Goal: Task Accomplishment & Management: Manage account settings

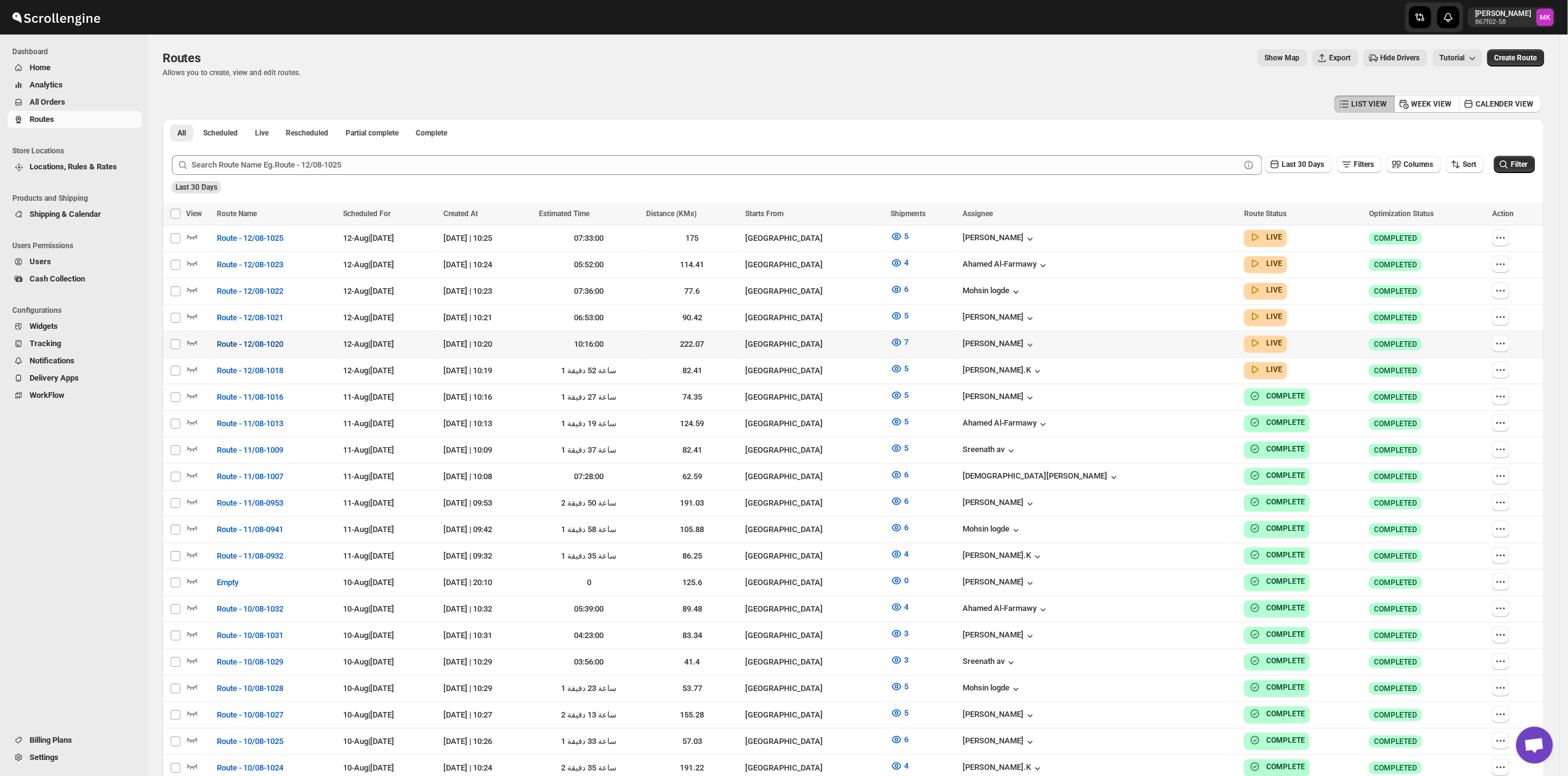
click at [237, 338] on span "Route - 12/08-1020" at bounding box center [250, 344] width 67 height 12
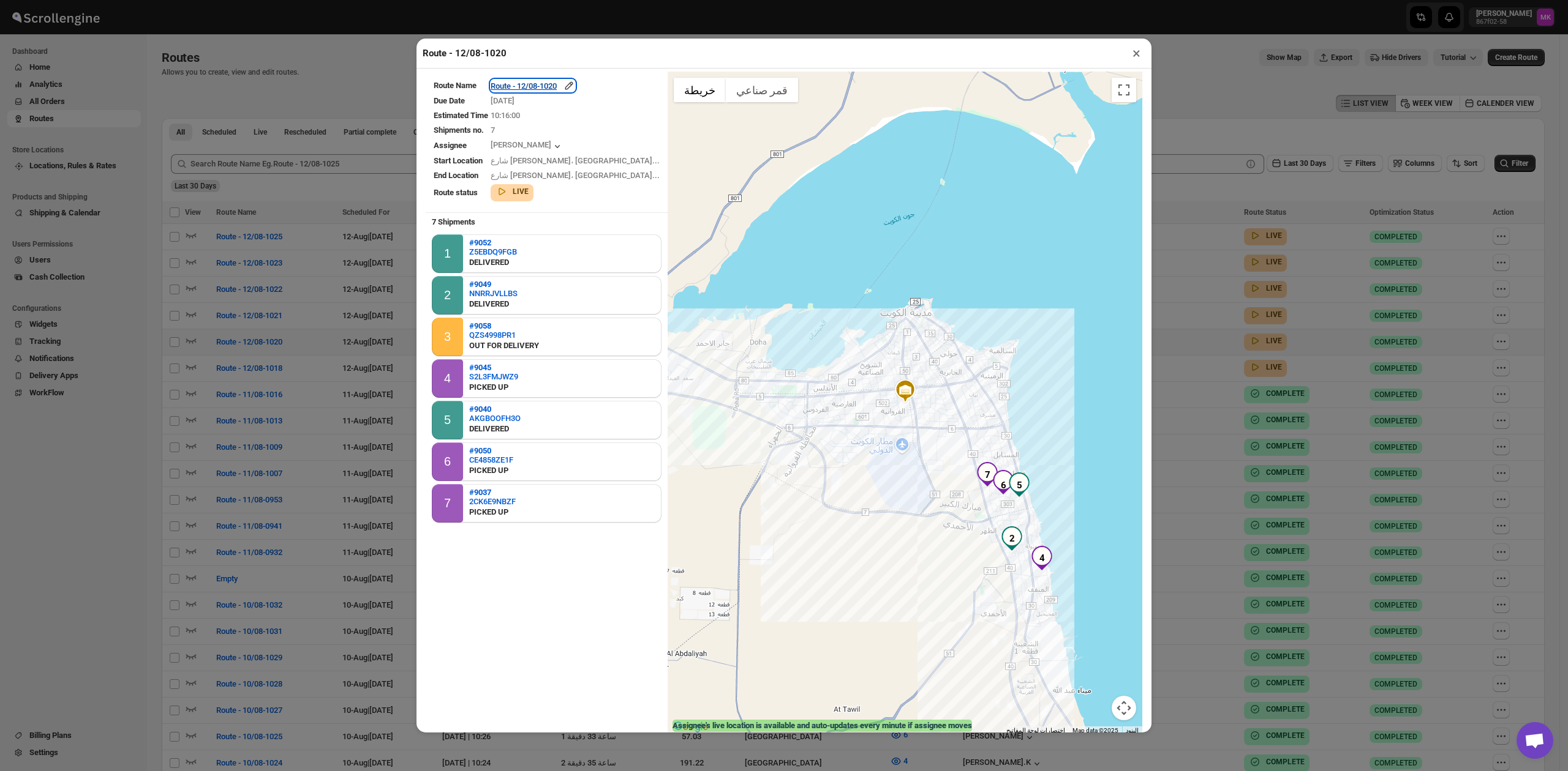
click at [556, 92] on div "Route - 12/08-1020" at bounding box center [532, 86] width 84 height 12
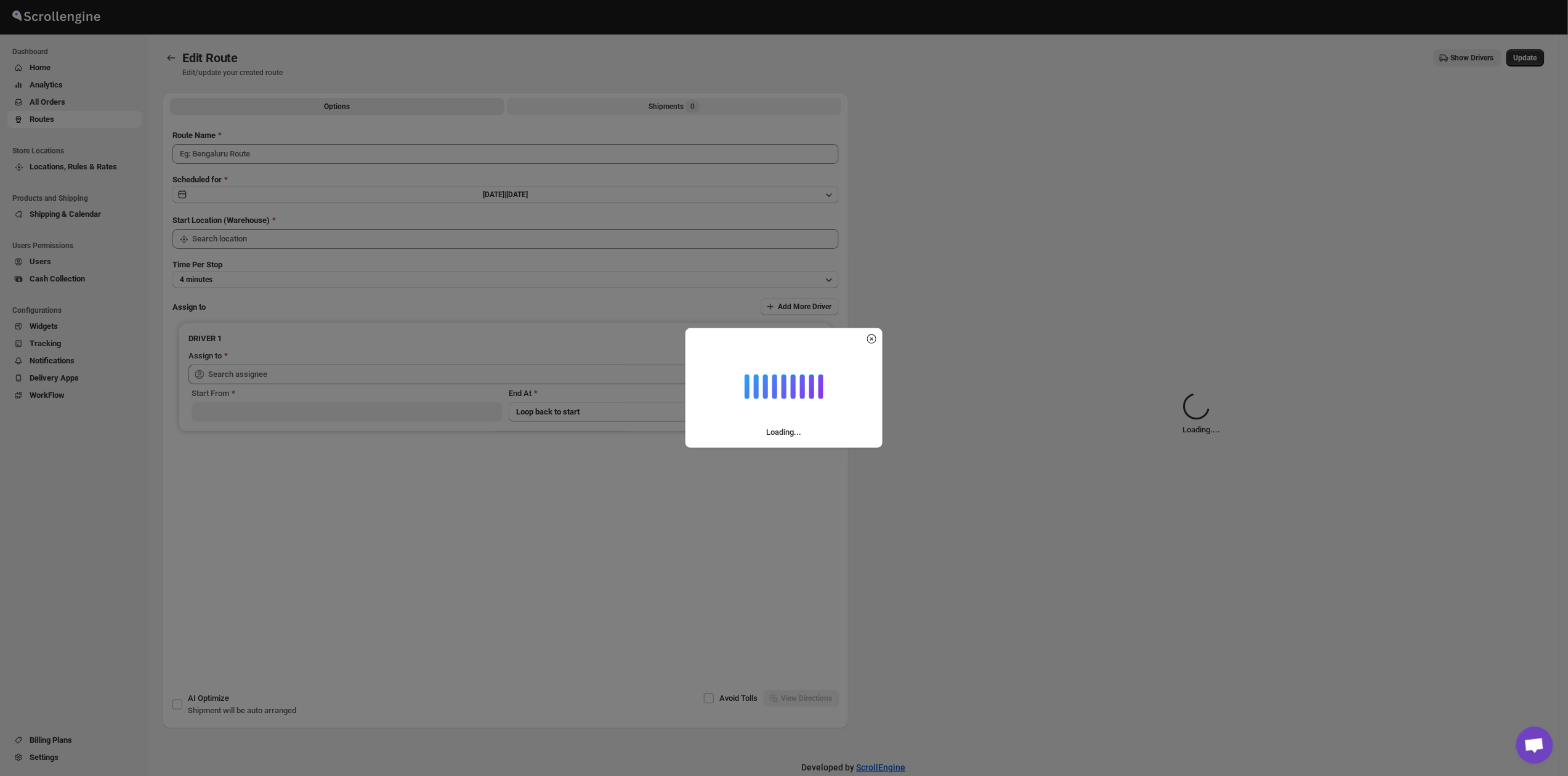
type input "Route - 12/08-1020"
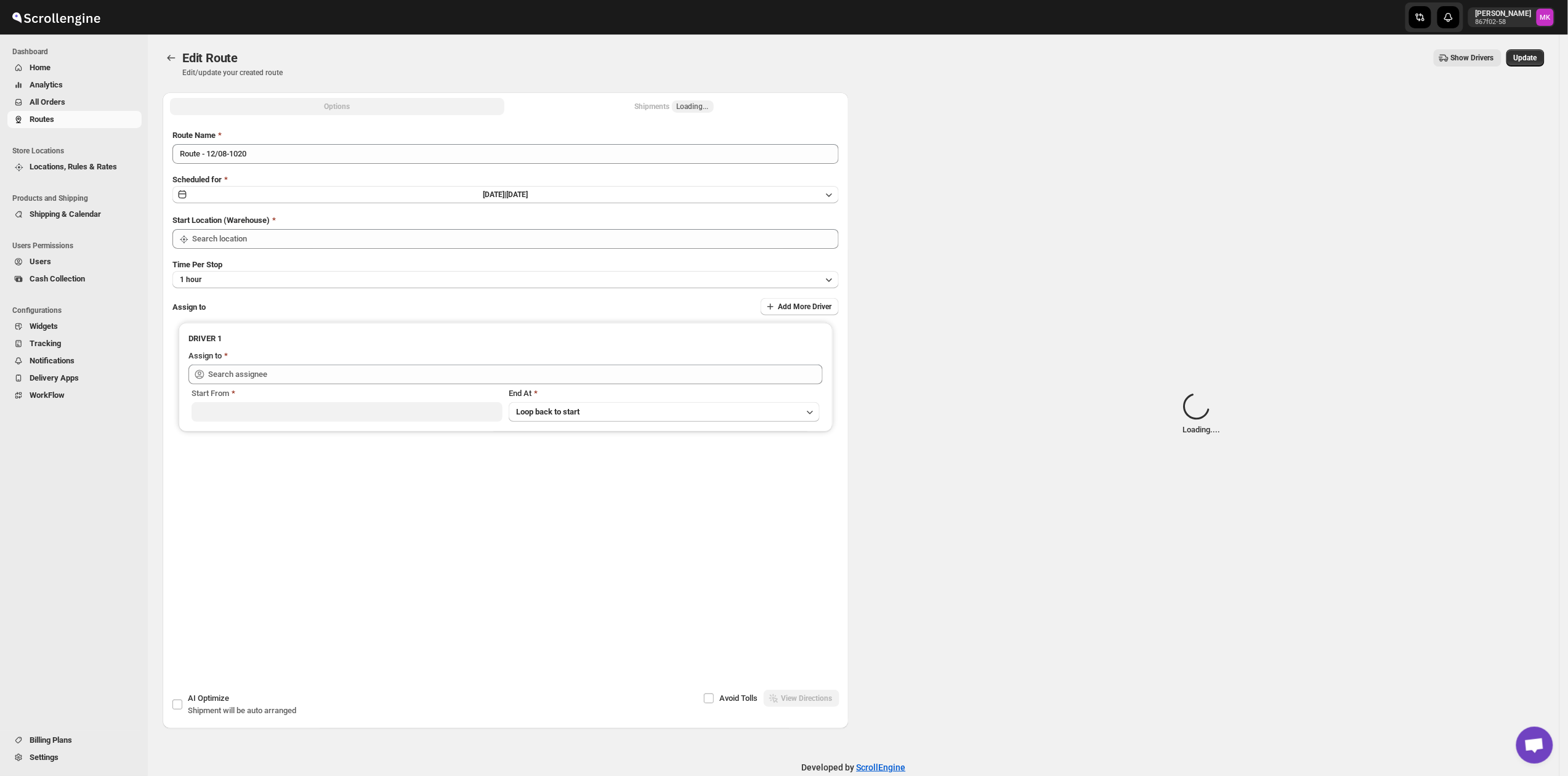
type input "[GEOGRAPHIC_DATA]"
type input "[PERSON_NAME] ([EMAIL_ADDRESS][DOMAIN_NAME])"
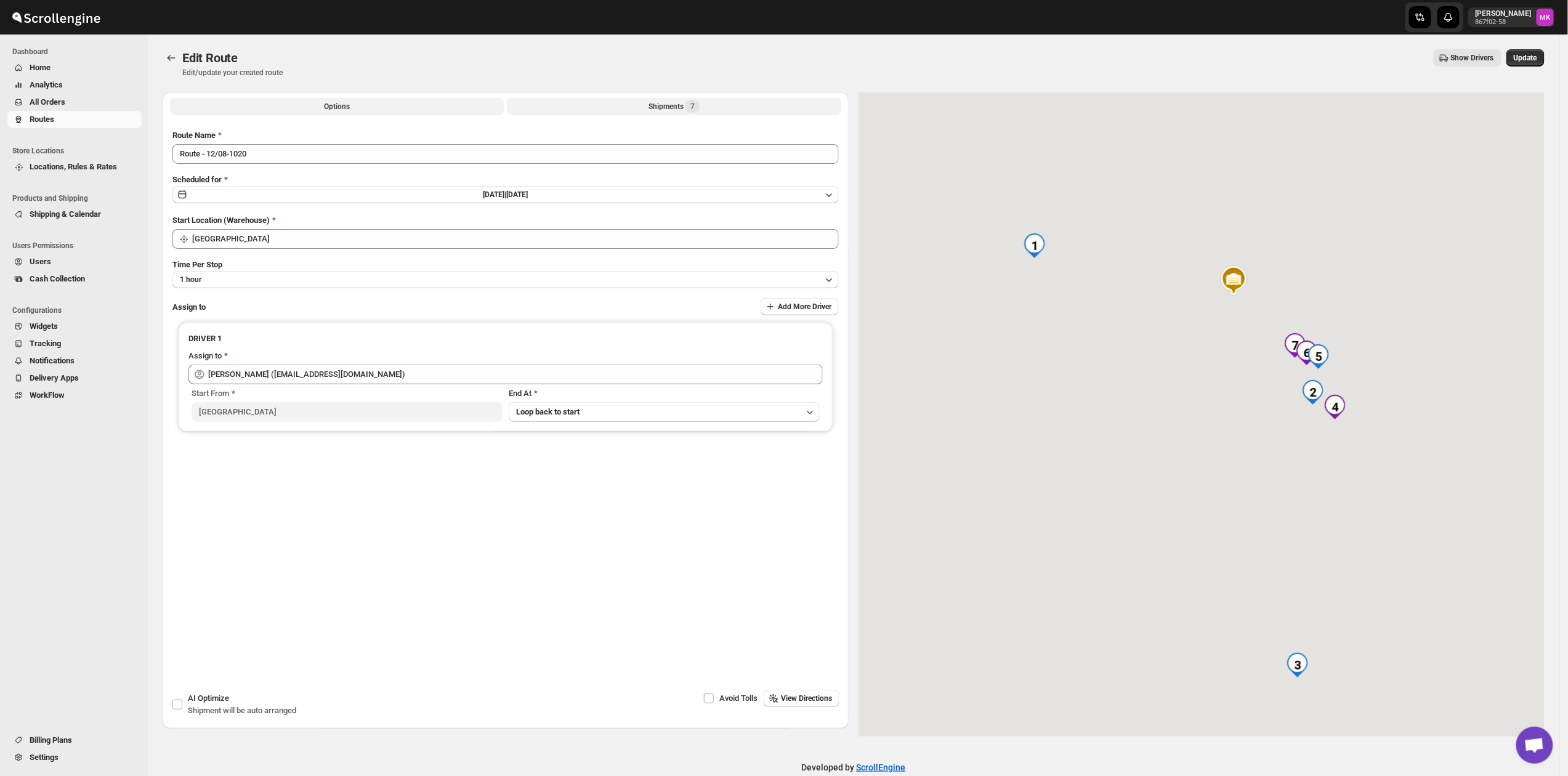
click at [638, 112] on button "Shipments 7" at bounding box center [674, 106] width 334 height 17
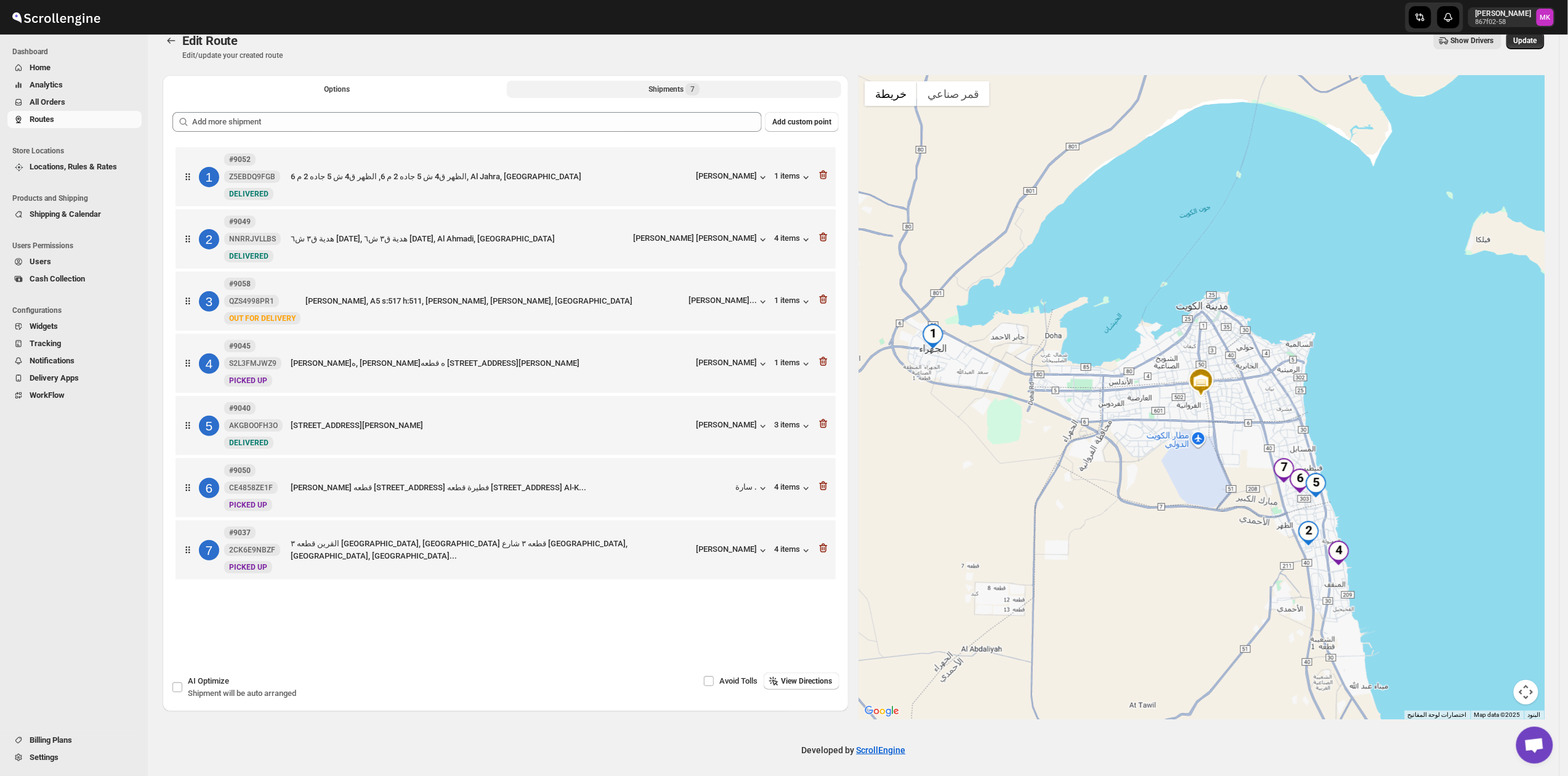
scroll to position [22, 0]
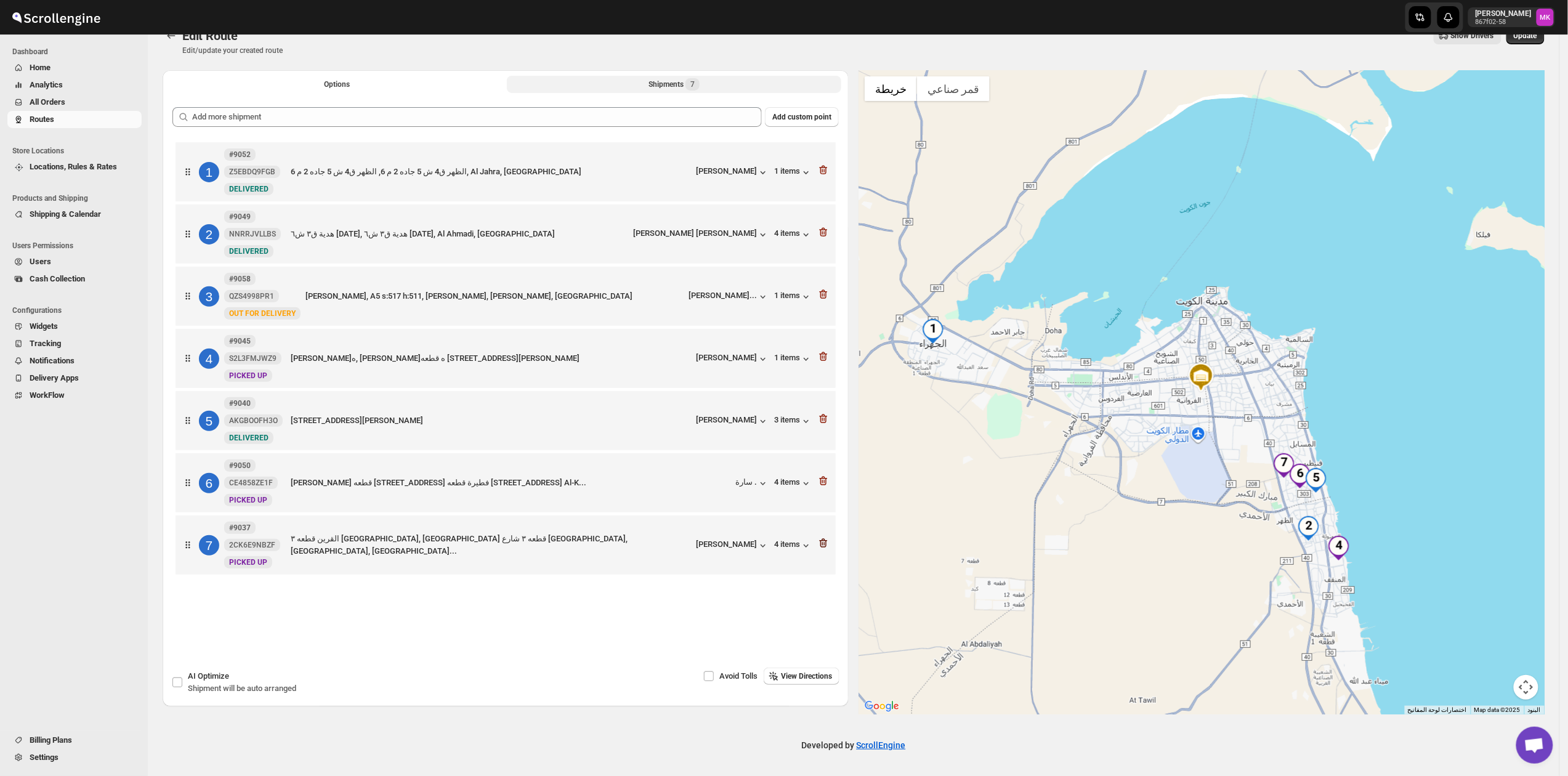
click at [826, 548] on icon "button" at bounding box center [823, 544] width 8 height 9
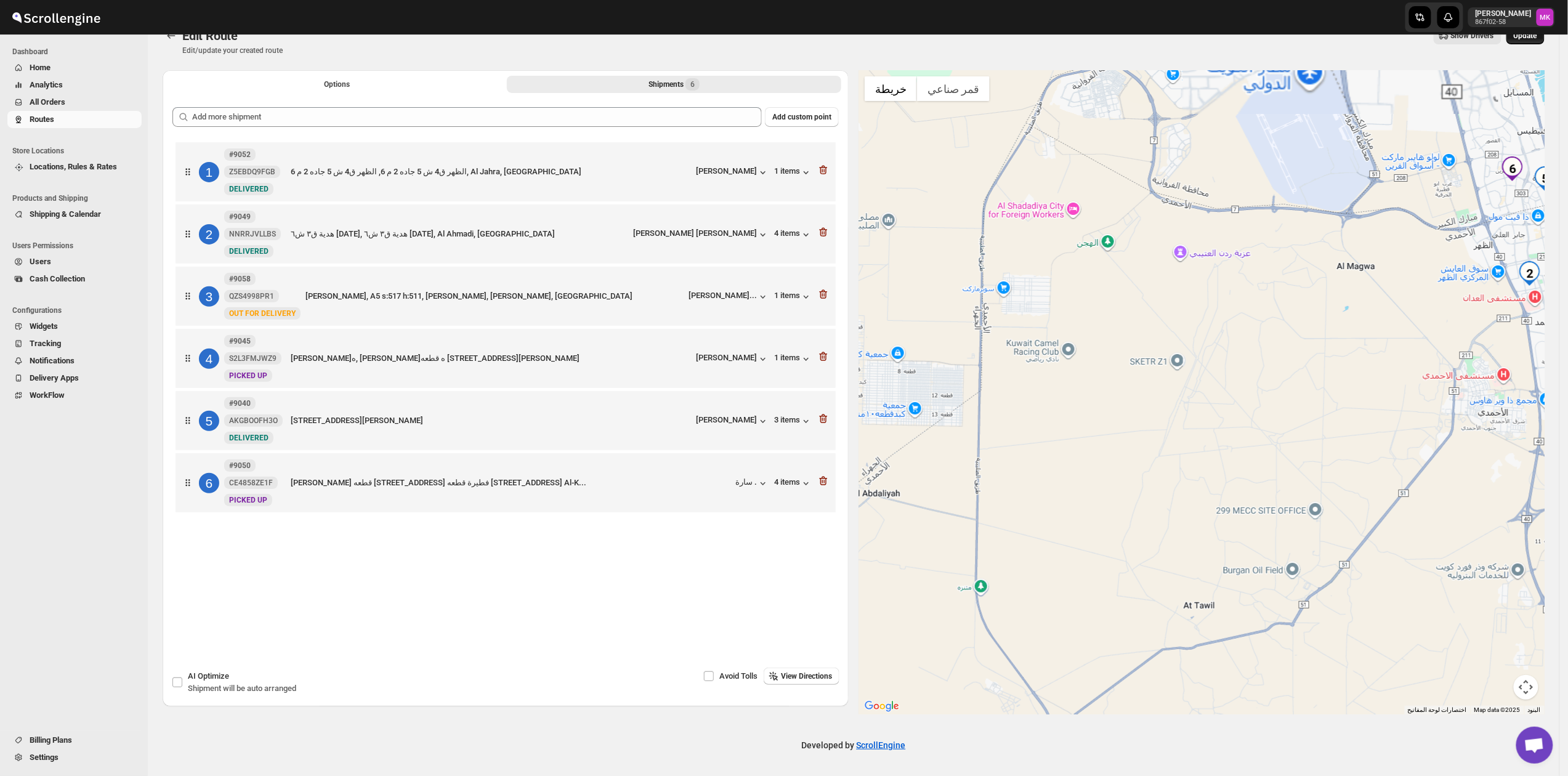
click at [1533, 43] on button "Update" at bounding box center [1525, 36] width 38 height 17
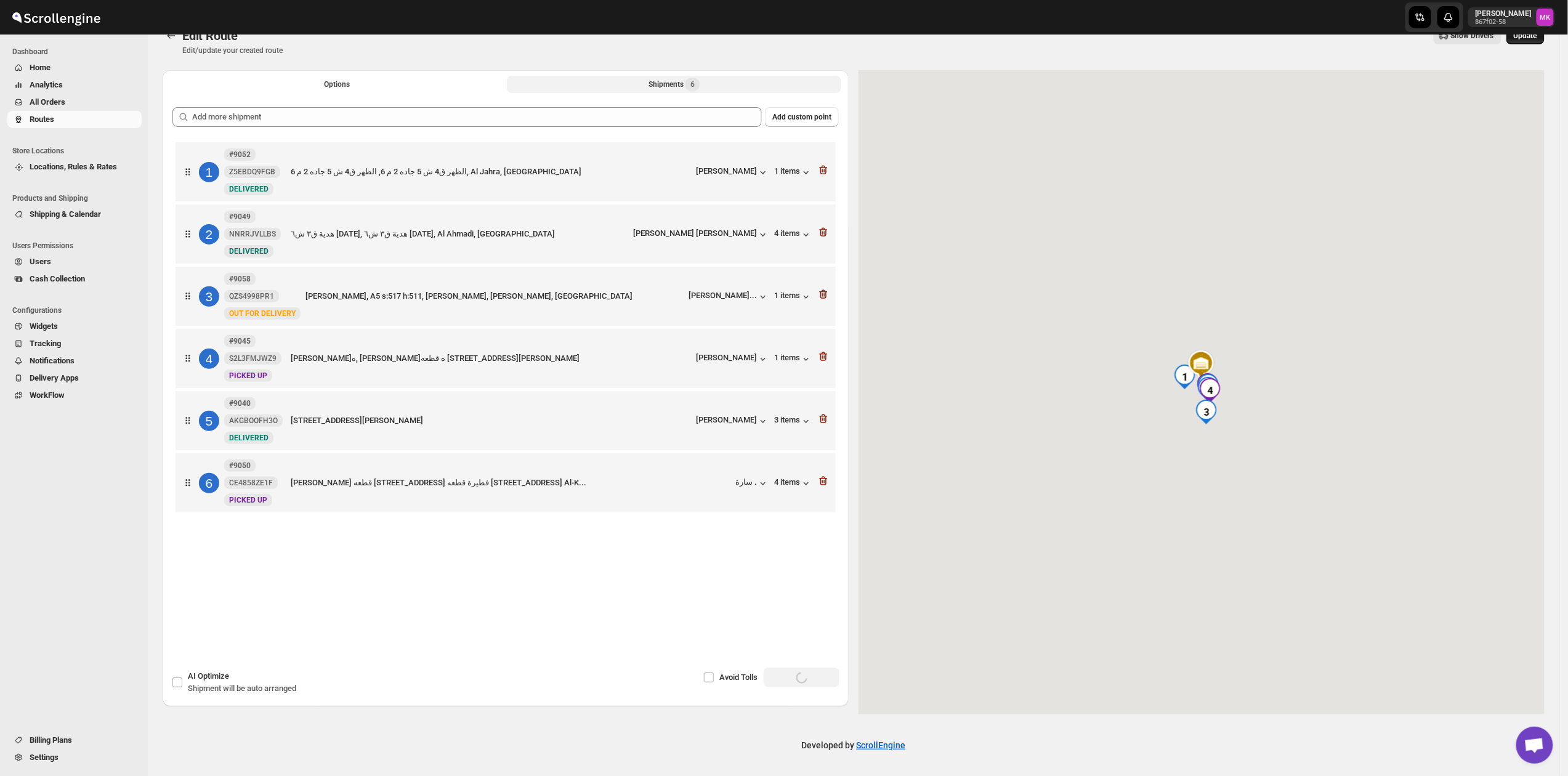
scroll to position [14, 0]
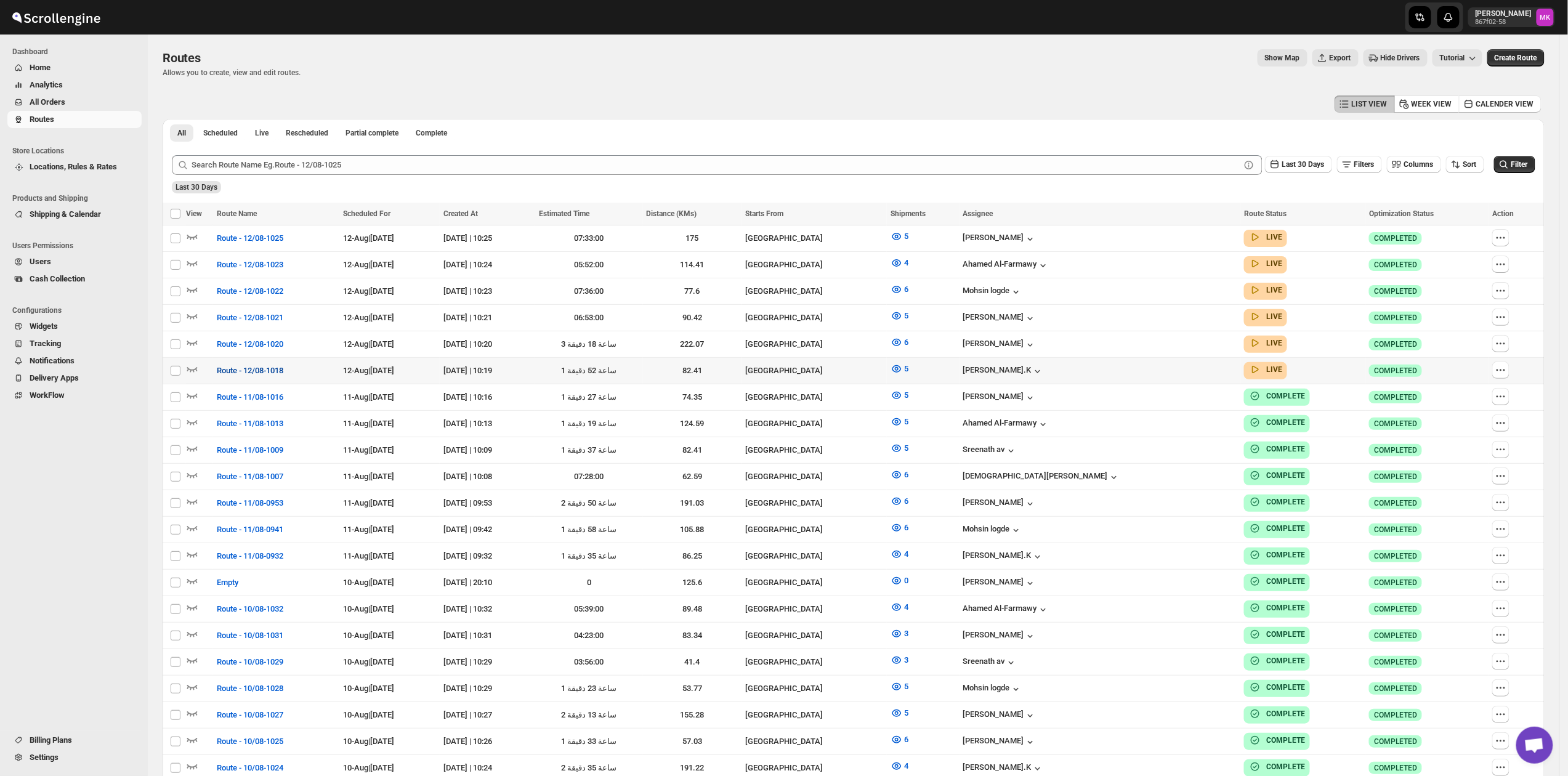
click at [265, 372] on span "Route - 12/08-1018" at bounding box center [250, 371] width 67 height 12
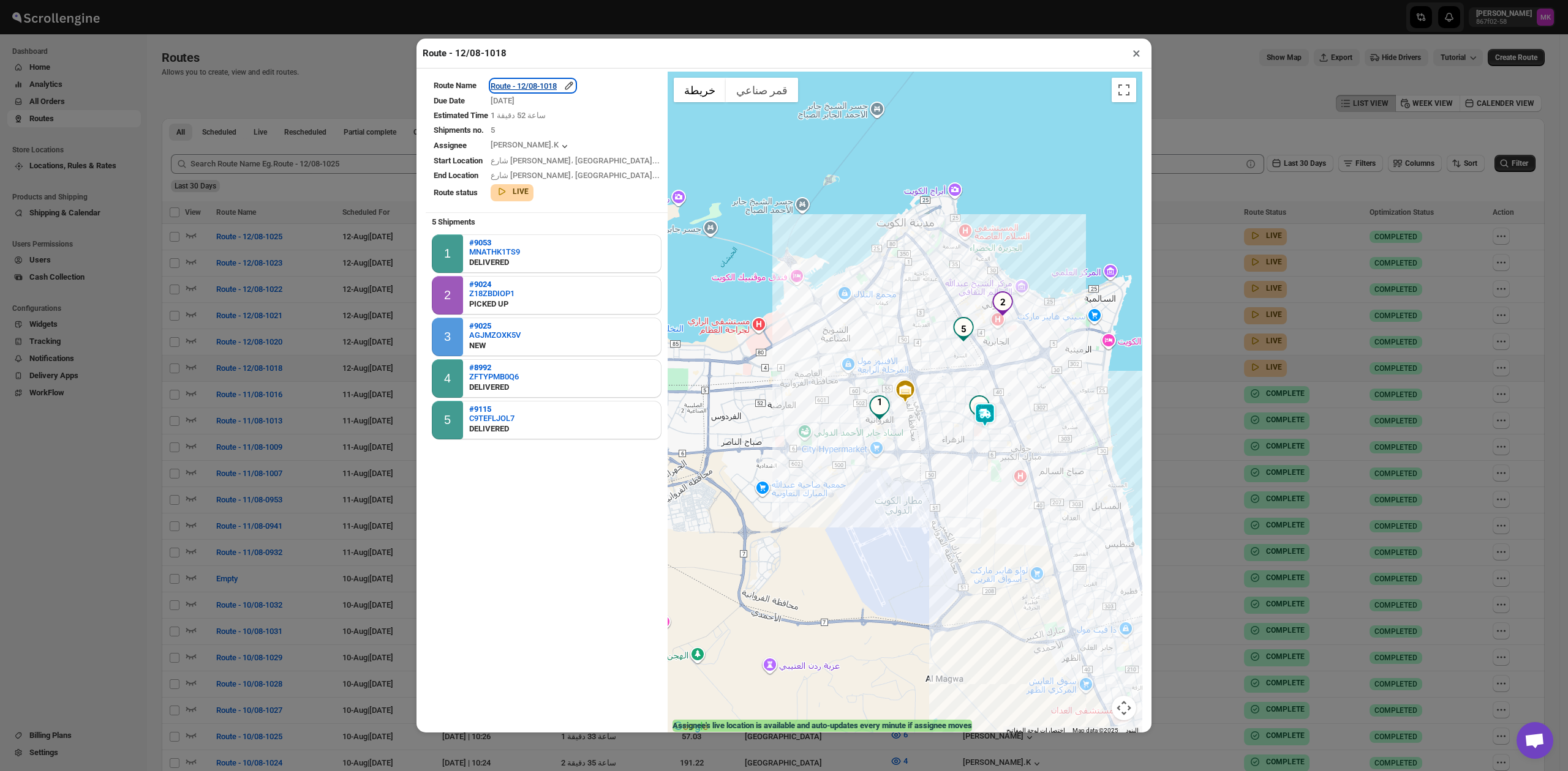
click at [543, 92] on div "Route - 12/08-1018" at bounding box center [532, 86] width 84 height 12
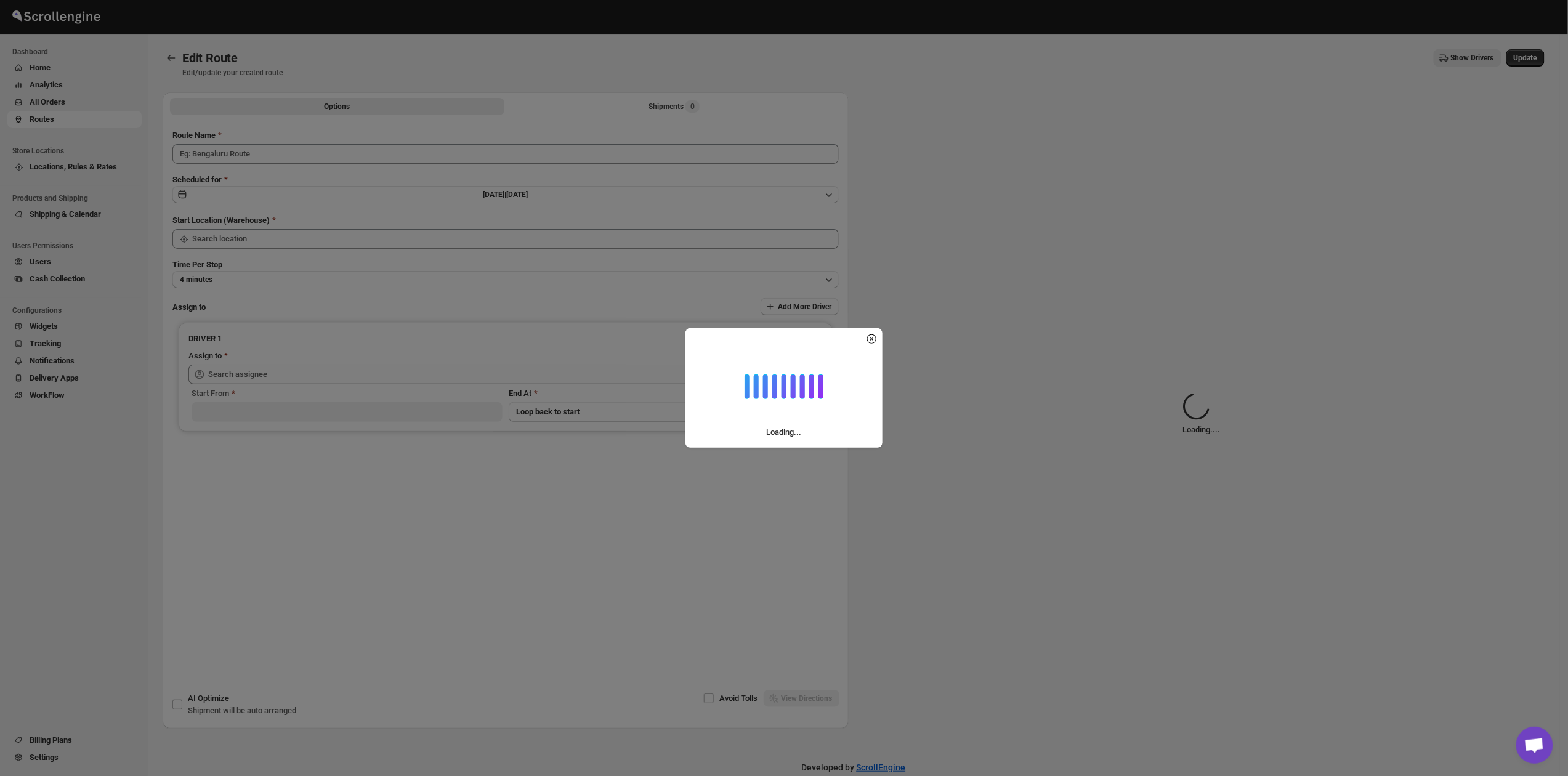
type input "Route - 12/08-1018"
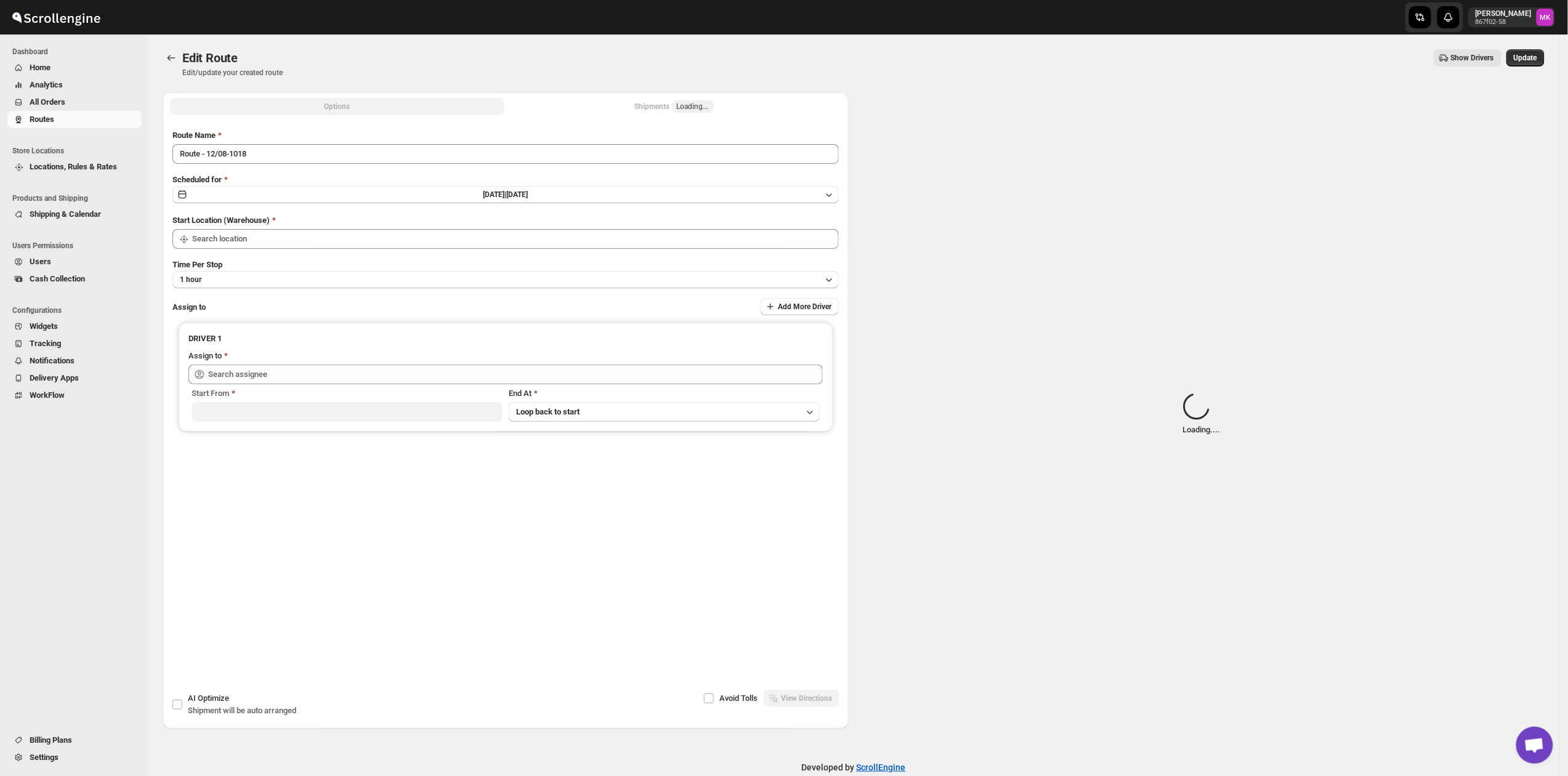
type input "[GEOGRAPHIC_DATA]"
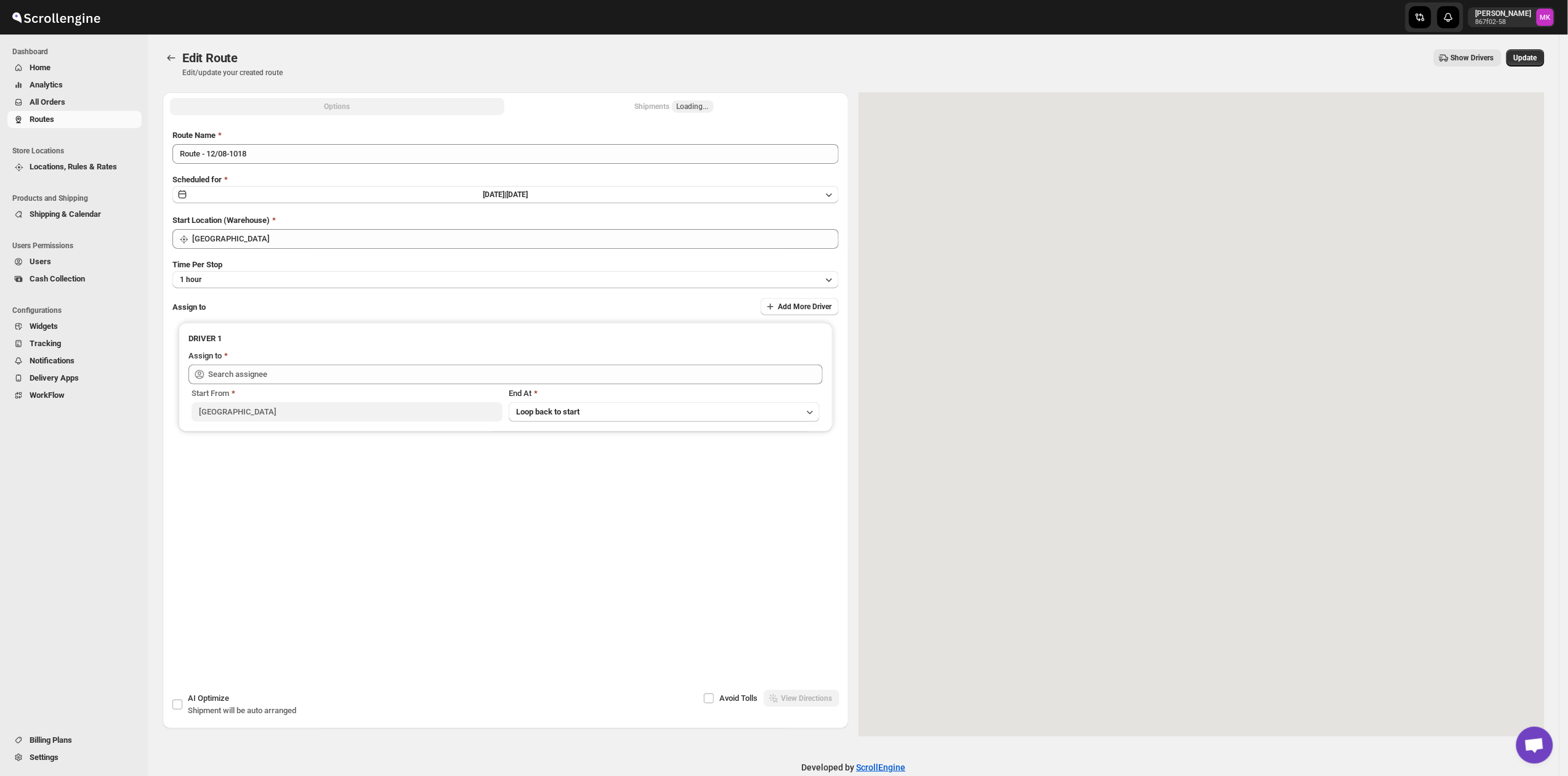
type input "[PERSON_NAME].K ([EMAIL_ADDRESS][DOMAIN_NAME])"
click at [627, 111] on button "Shipments Loading..." at bounding box center [674, 106] width 334 height 17
click at [638, 108] on button "Shipments 5" at bounding box center [674, 106] width 334 height 17
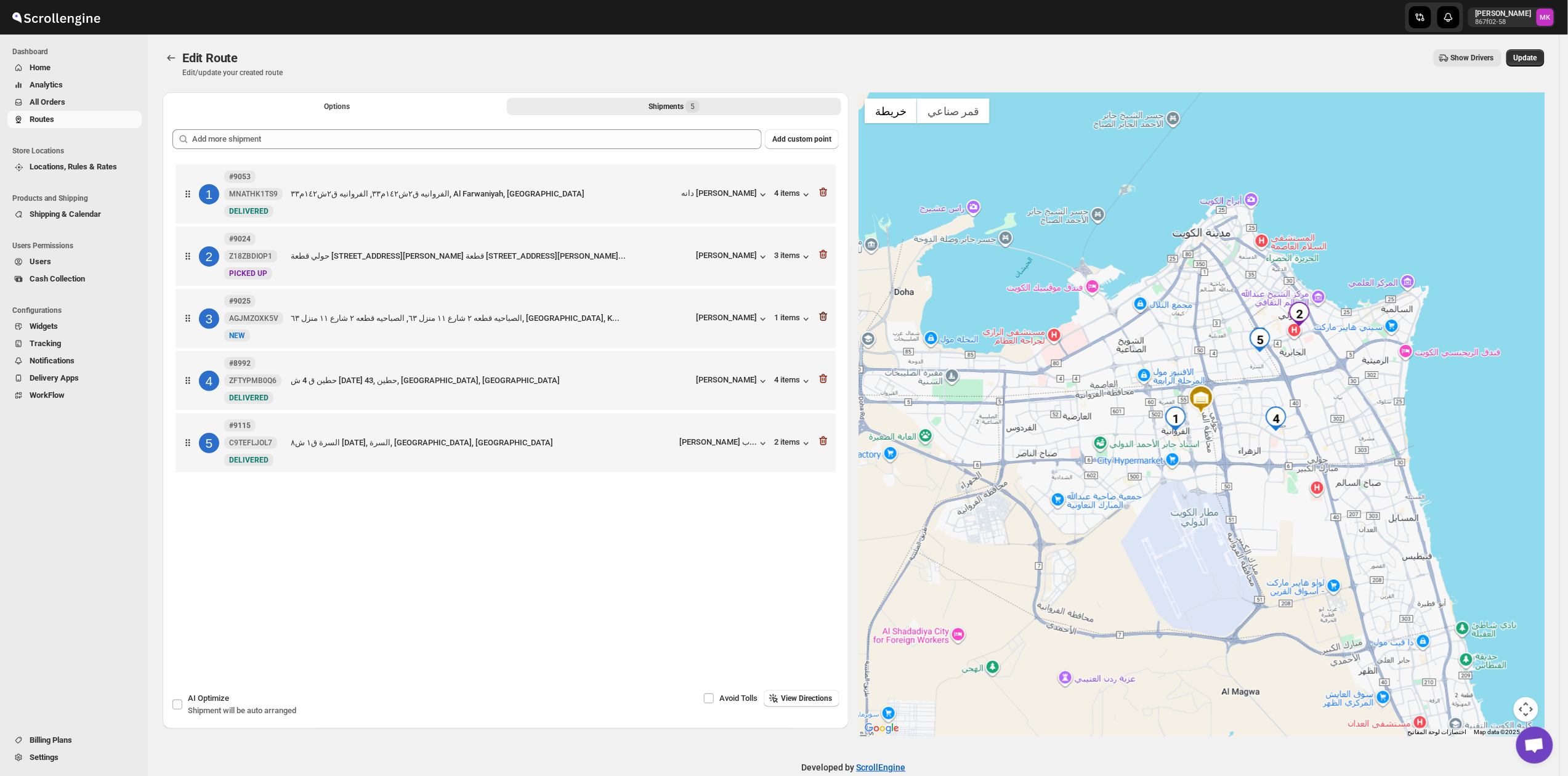
click at [828, 319] on icon "button" at bounding box center [823, 317] width 12 height 12
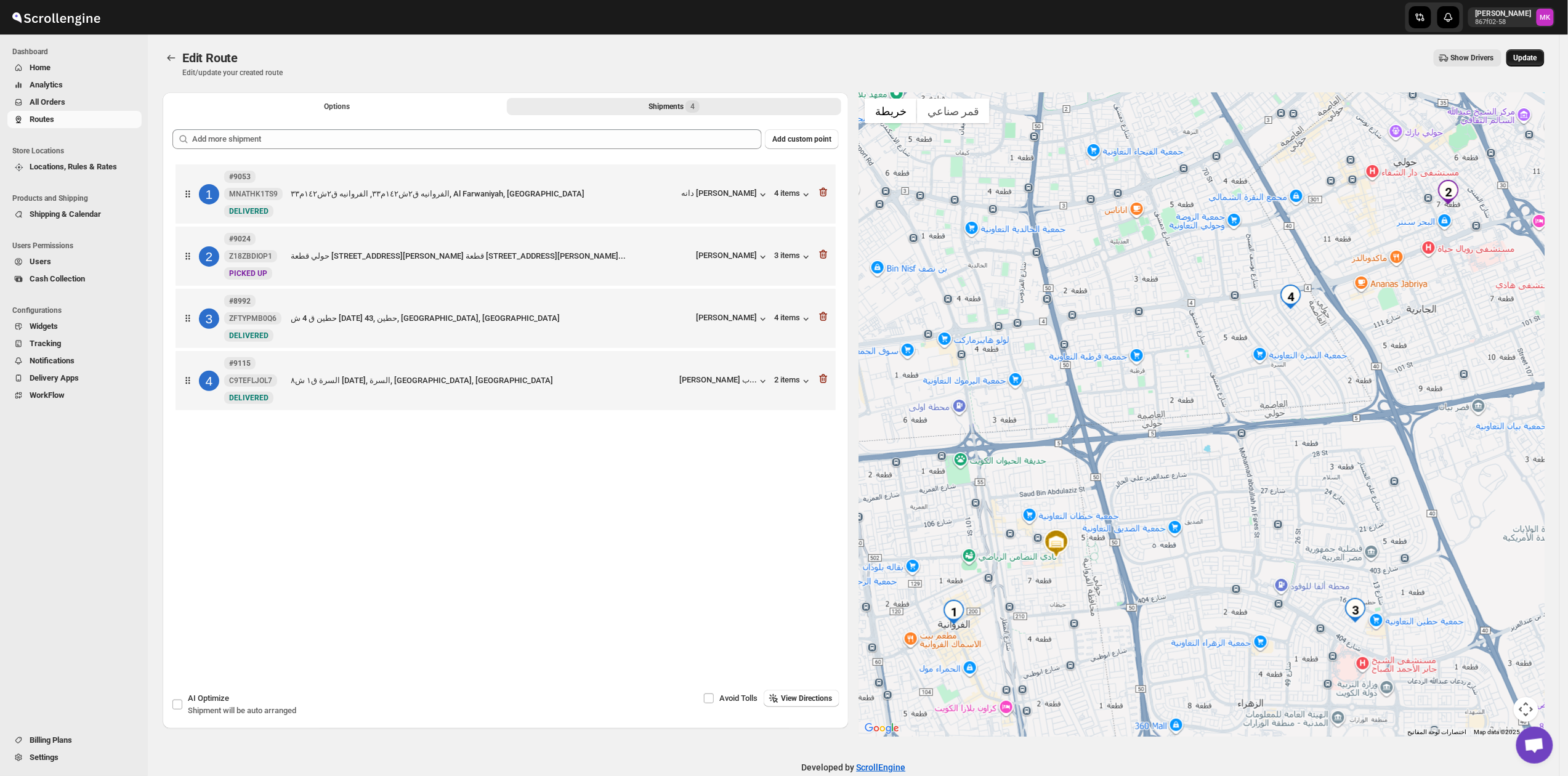
click at [1525, 51] on button "Update" at bounding box center [1525, 58] width 38 height 17
